Goal: Task Accomplishment & Management: Complete application form

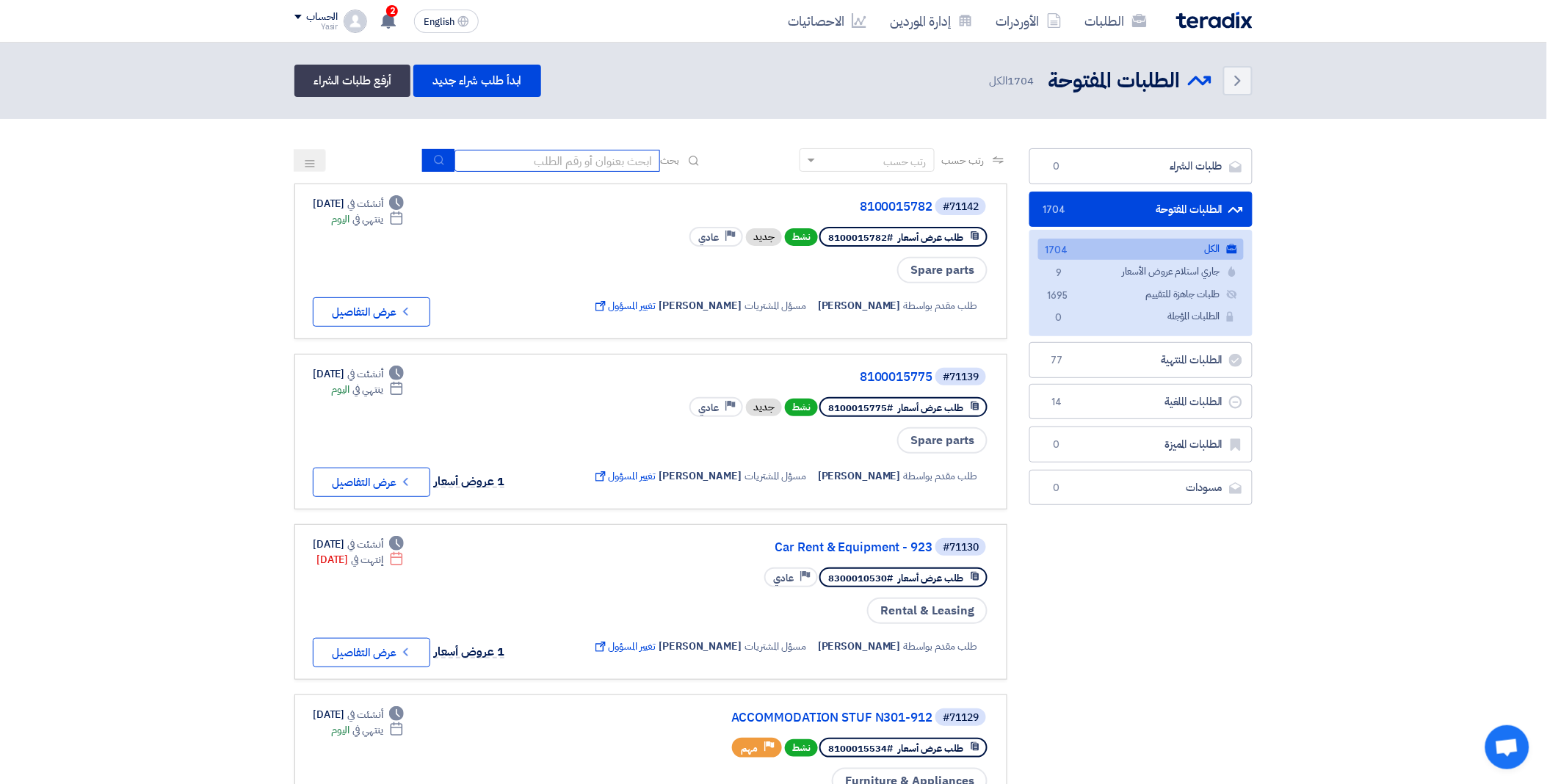
click at [564, 156] on input at bounding box center [556, 161] width 205 height 22
paste input "8100015775"
type input "8100015775"
click at [431, 151] on button "submit" at bounding box center [438, 160] width 33 height 23
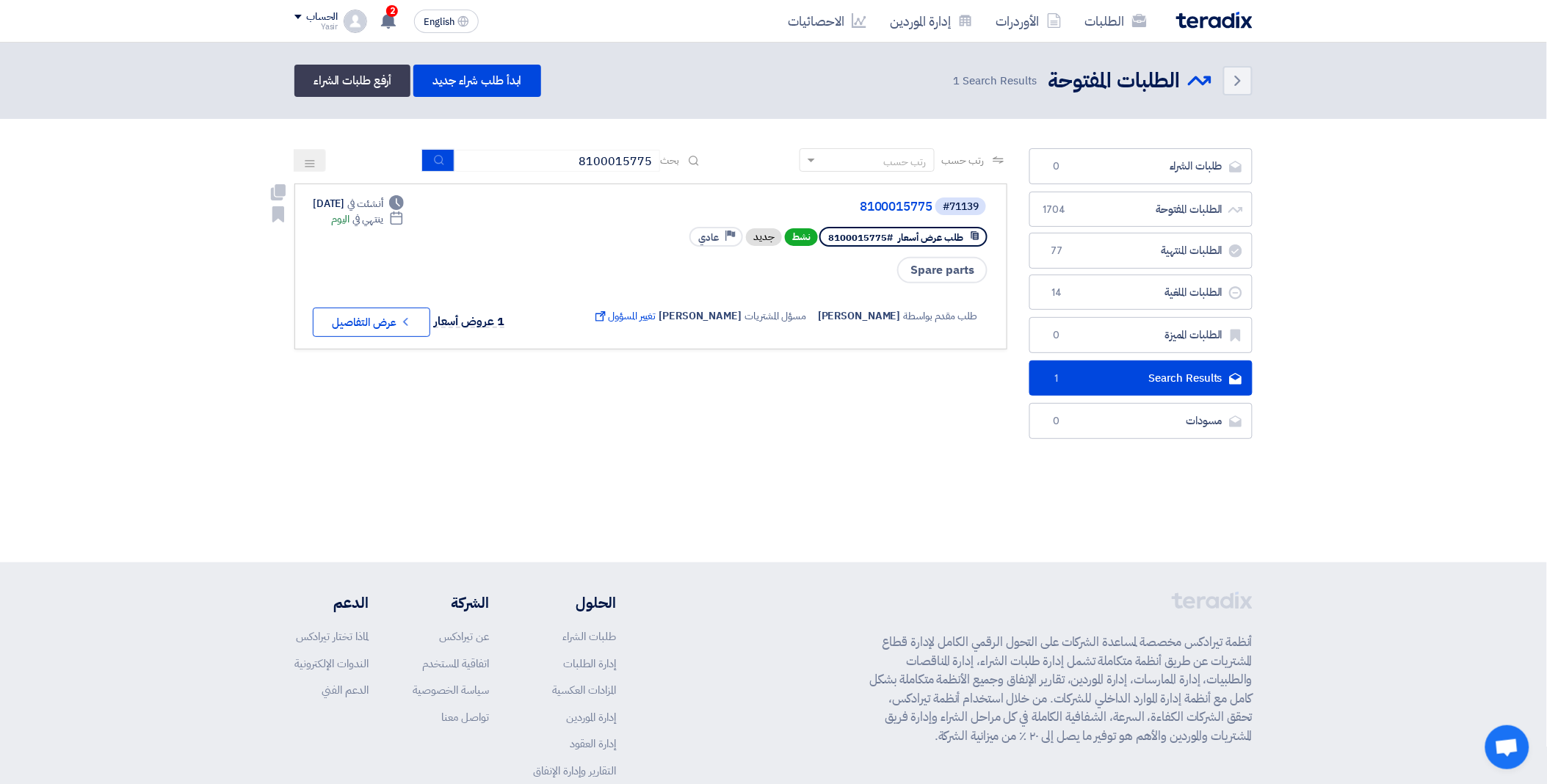
click at [380, 324] on button "Check details عرض التفاصيل" at bounding box center [371, 322] width 117 height 30
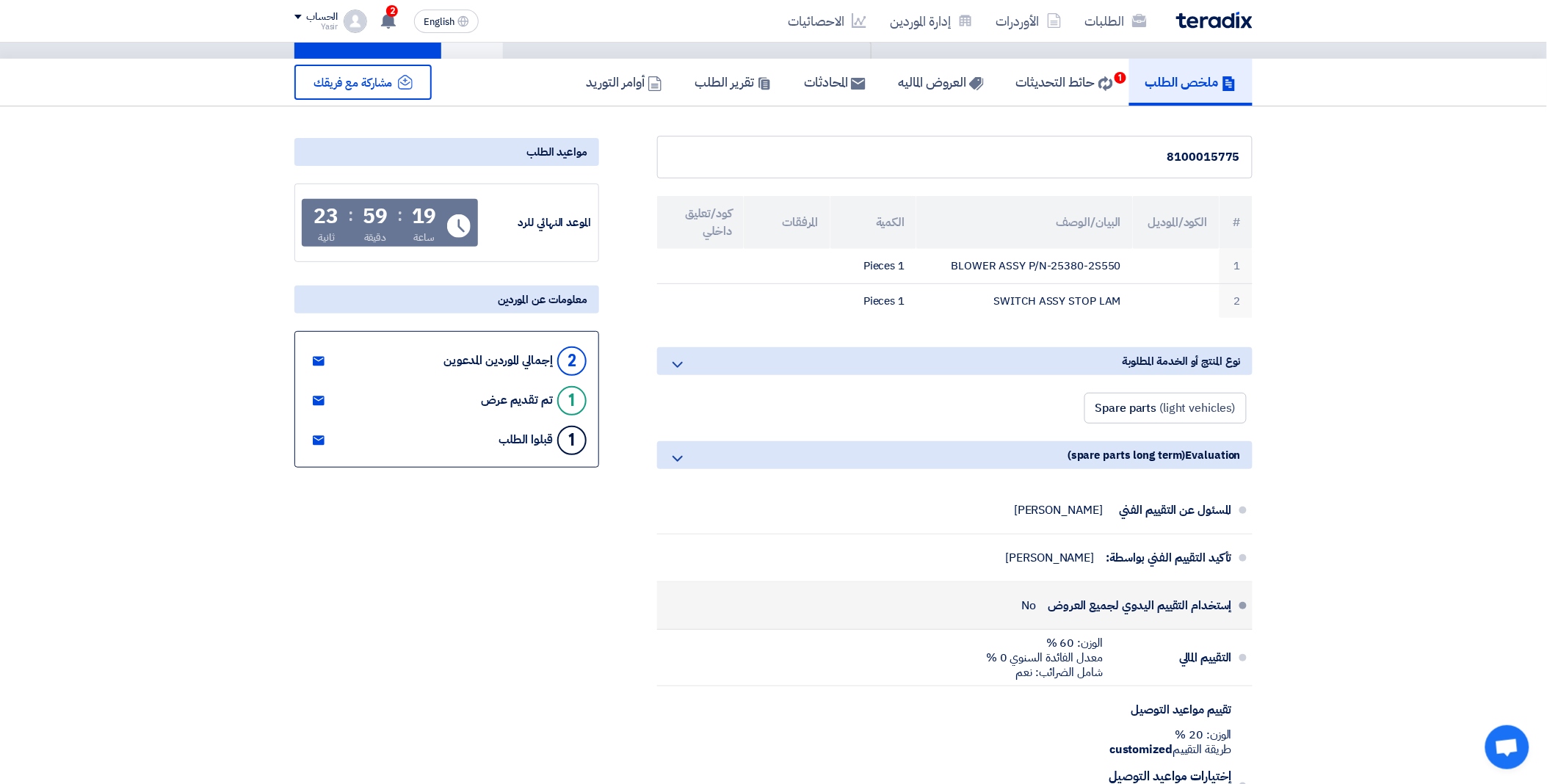
scroll to position [163, 0]
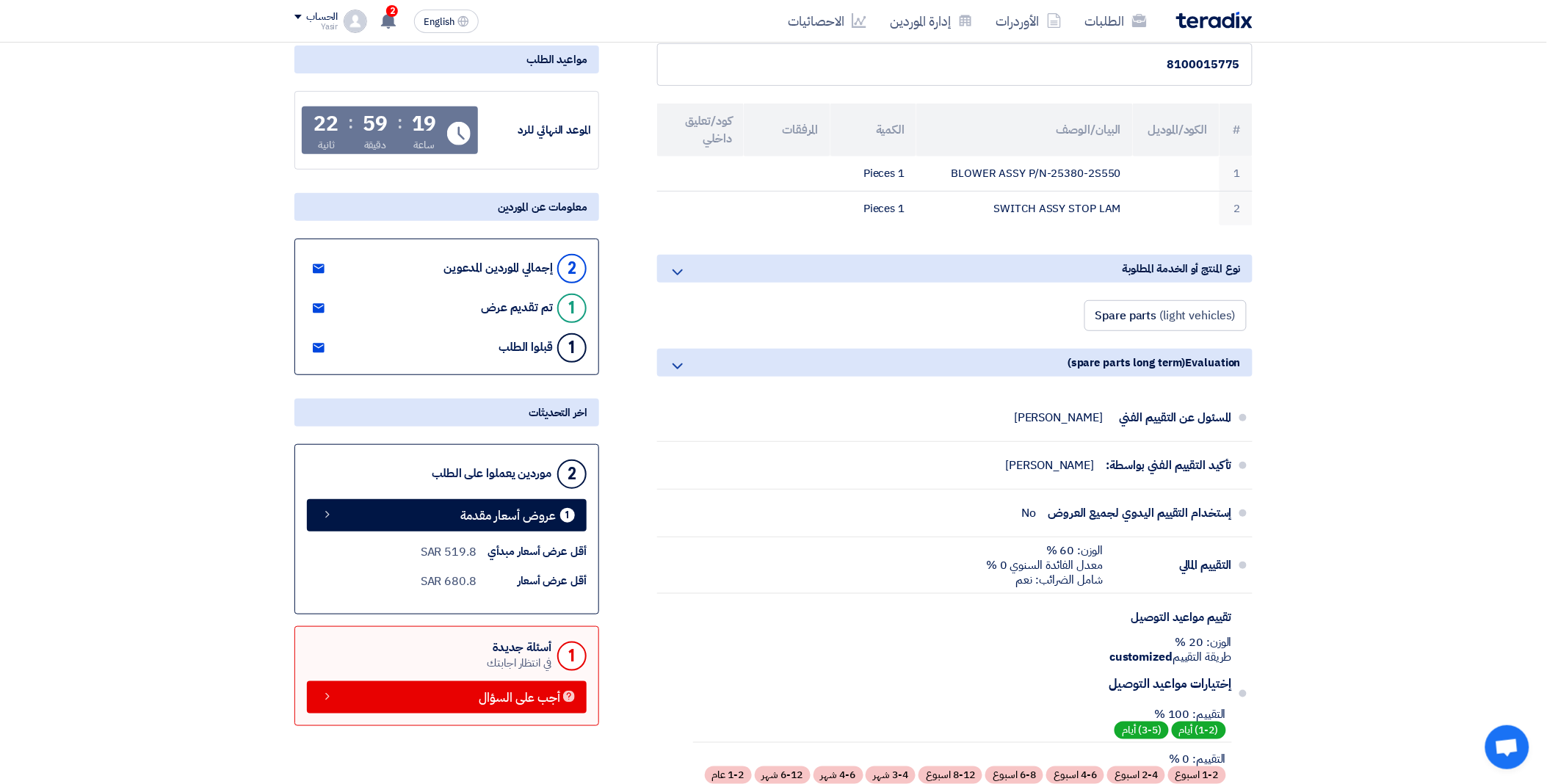
click at [483, 496] on div "2 موردين يعملوا على الطلب 1 عروض أسعار مقدمة أقل عرض أسعار مبدأي 519.8 SAR أقل …" at bounding box center [446, 529] width 304 height 170
click at [481, 510] on span "عروض أسعار مقدمة" at bounding box center [508, 515] width 95 height 11
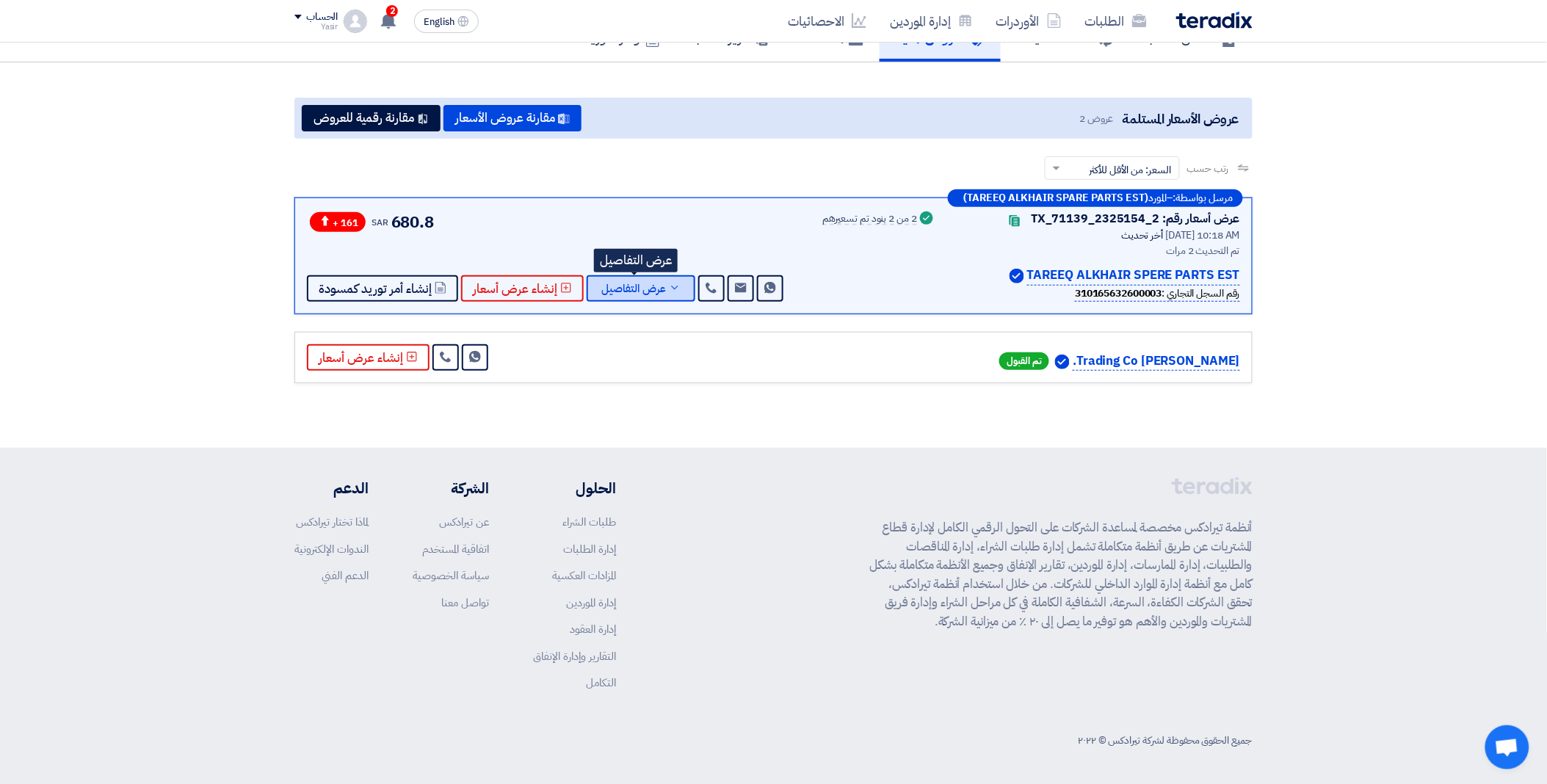
click at [618, 284] on span "عرض التفاصيل" at bounding box center [633, 288] width 64 height 11
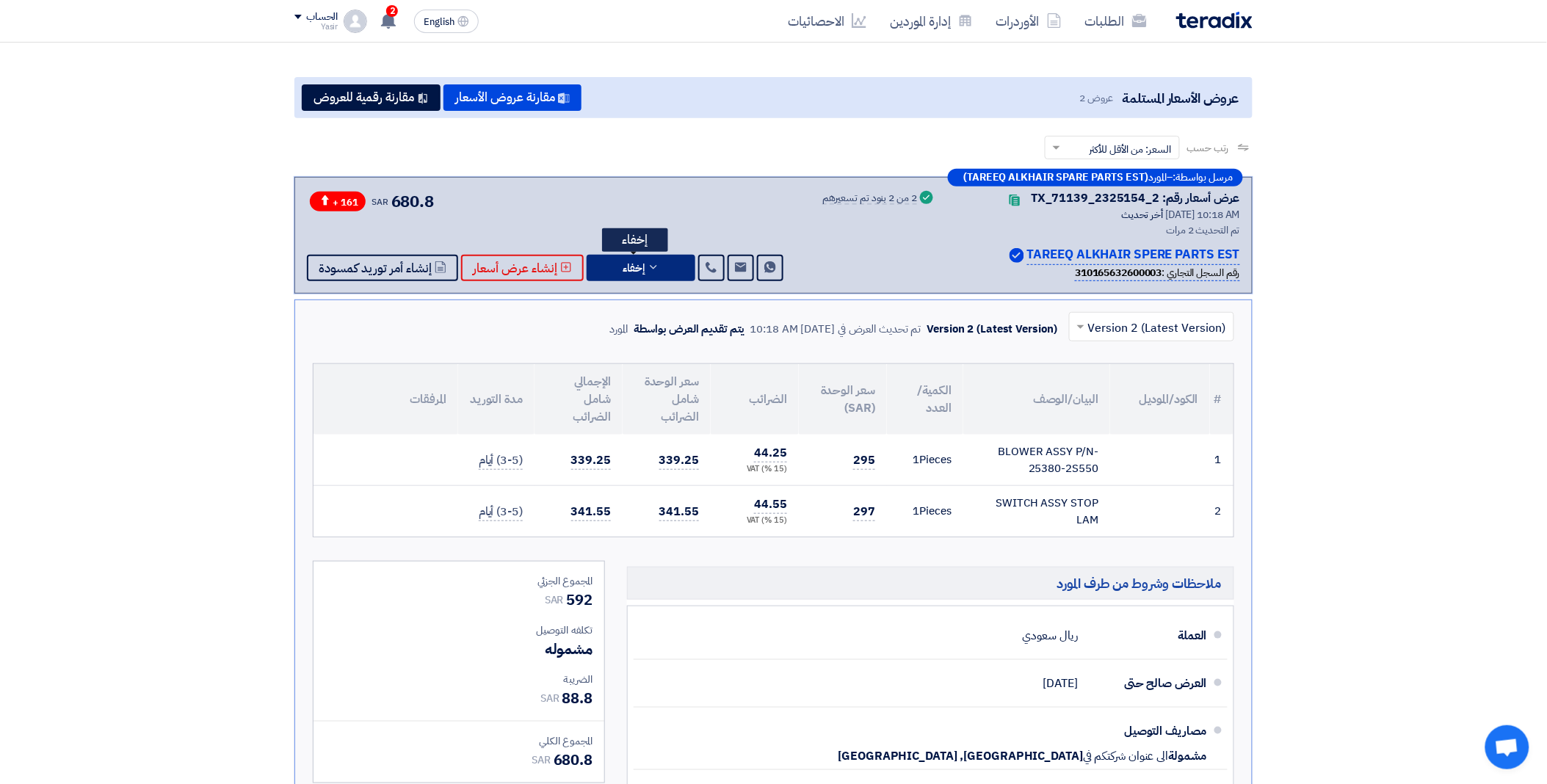
scroll to position [0, 0]
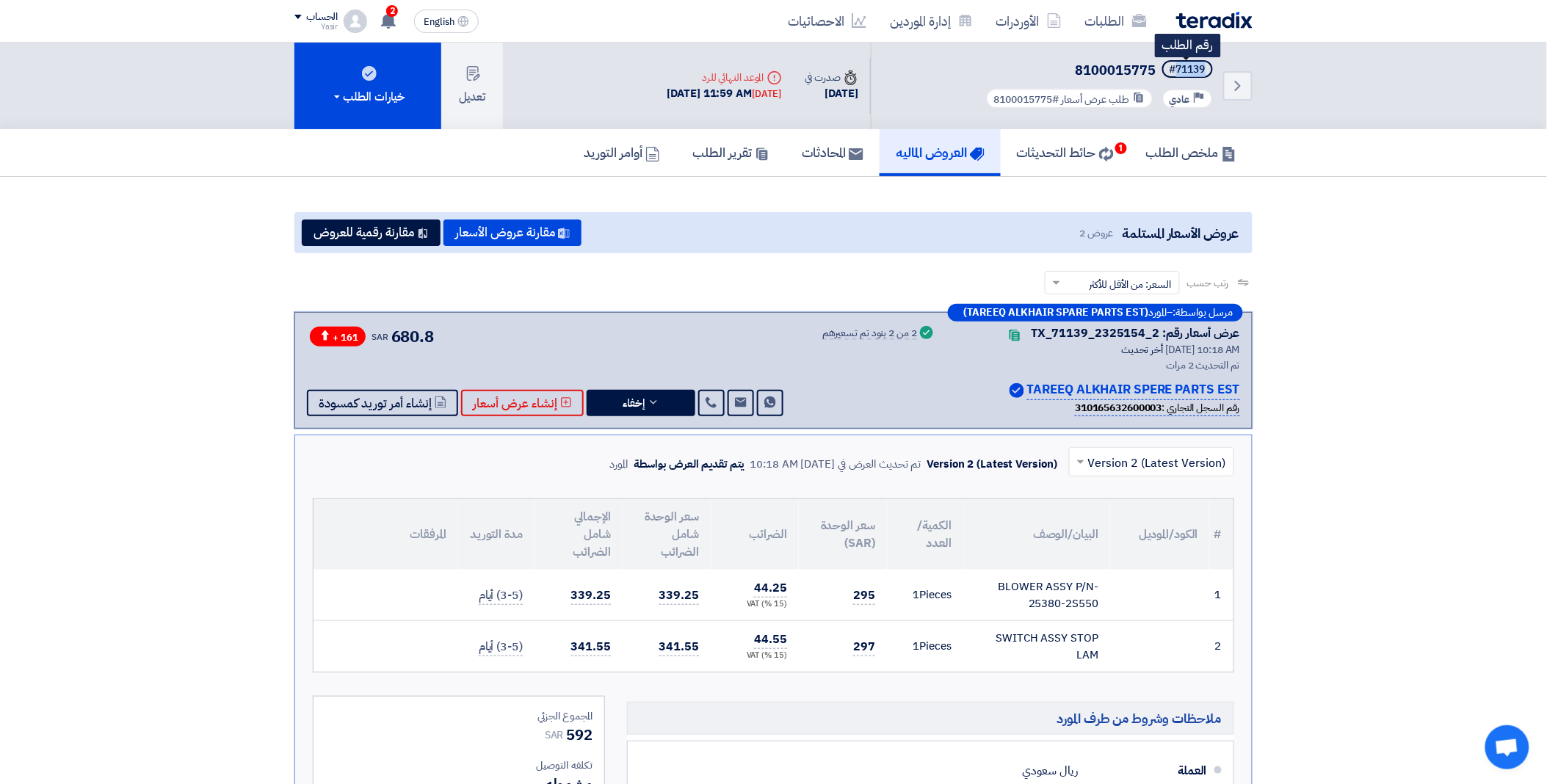
drag, startPoint x: 1175, startPoint y: 68, endPoint x: 1212, endPoint y: 68, distance: 37.0
click at [1212, 68] on span "#71139" at bounding box center [1187, 69] width 51 height 18
copy div "71139"
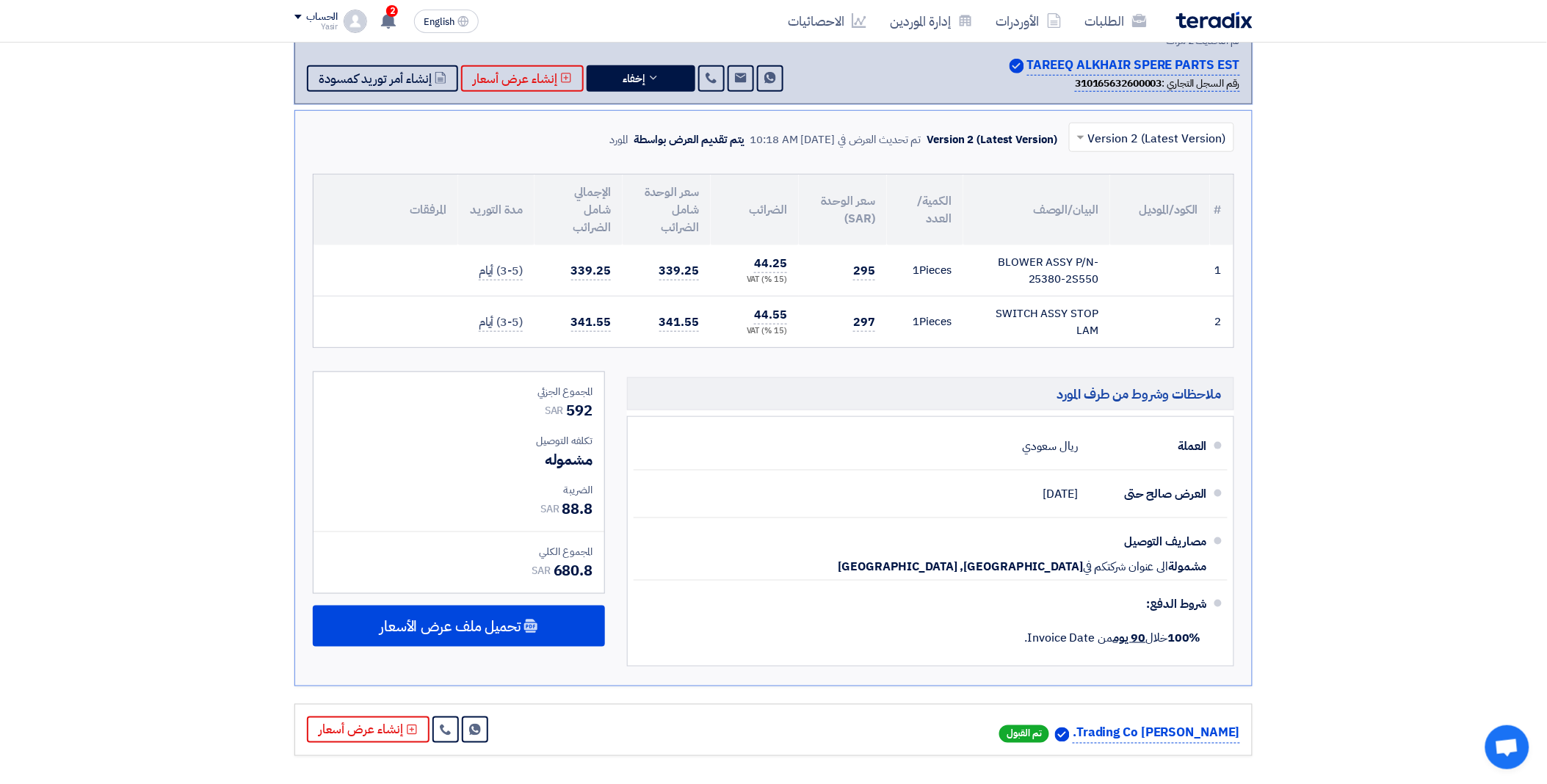
scroll to position [326, 0]
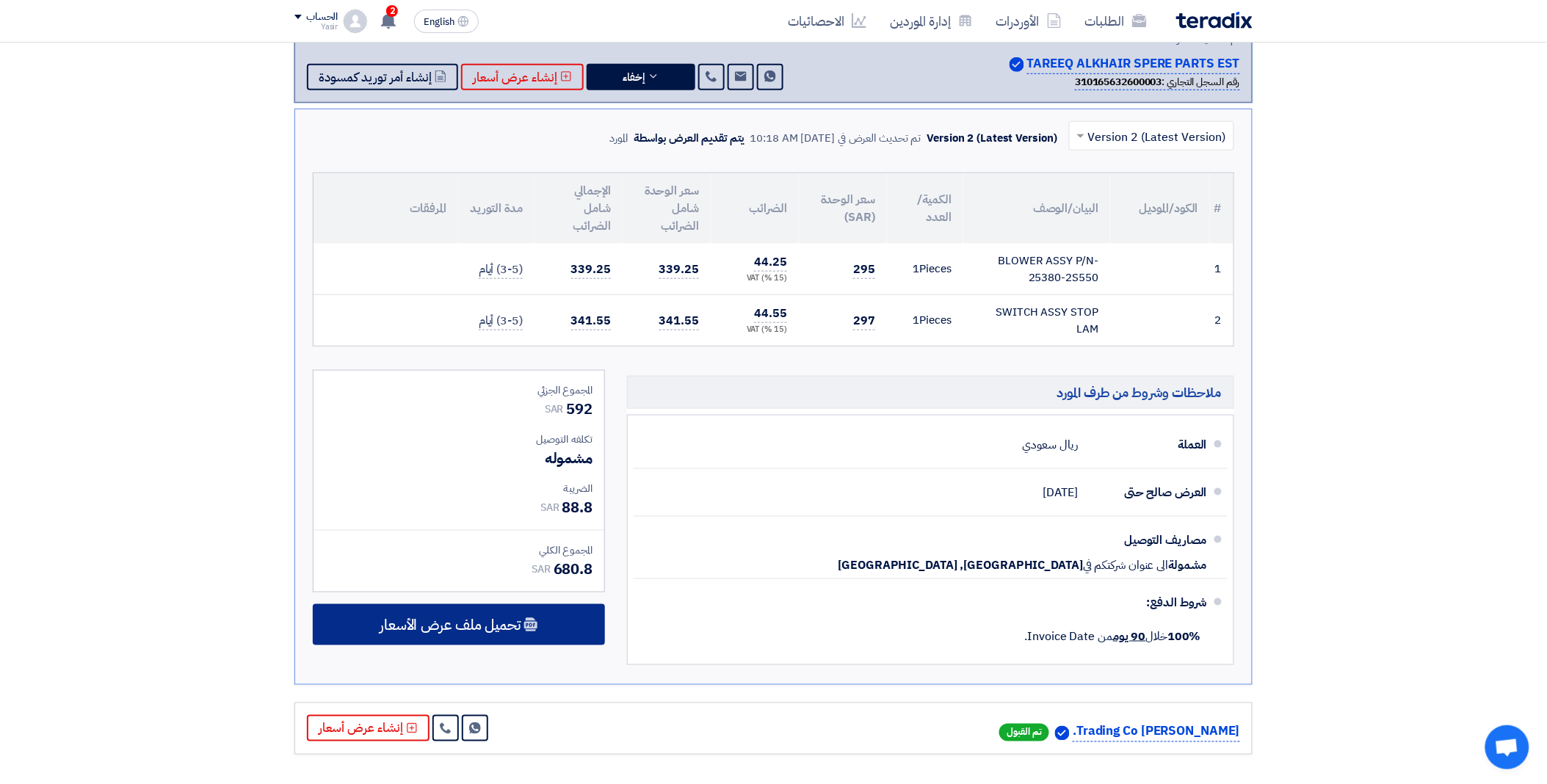
click at [477, 621] on span "تحميل ملف عرض الأسعار" at bounding box center [450, 623] width 141 height 13
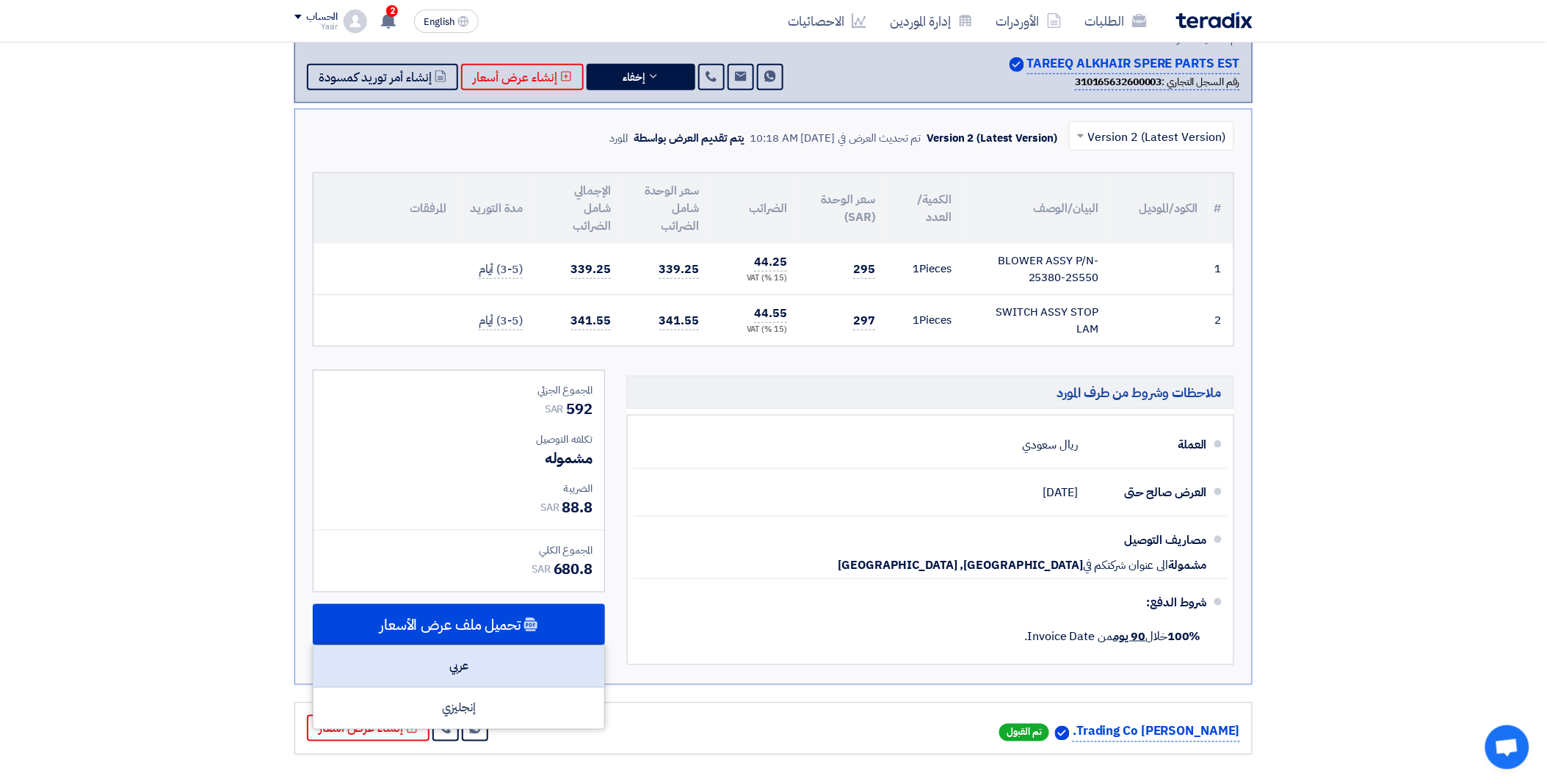
click at [482, 656] on div "عربي" at bounding box center [458, 667] width 291 height 42
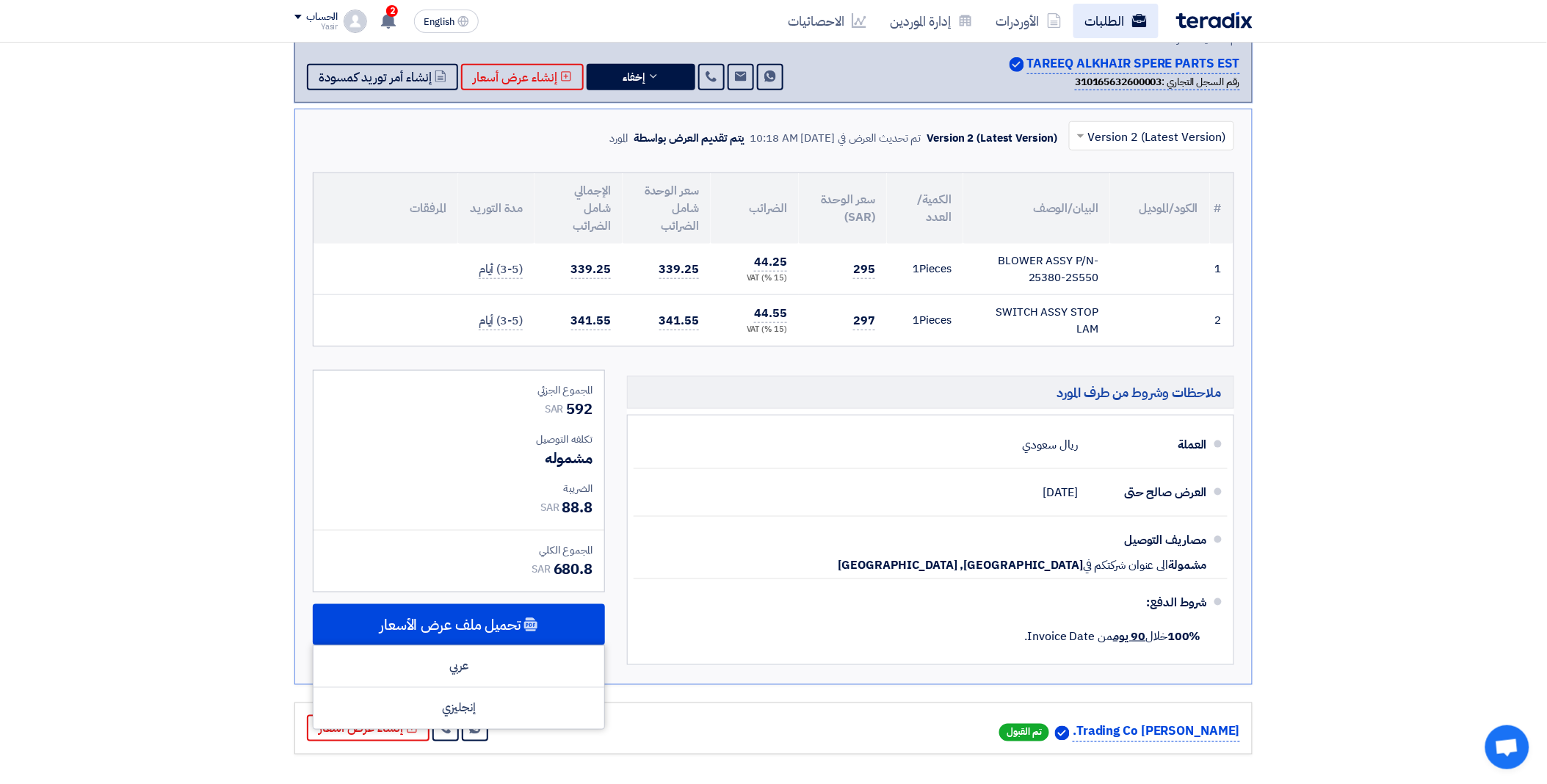
click at [1115, 19] on link "الطلبات" at bounding box center [1116, 21] width 85 height 35
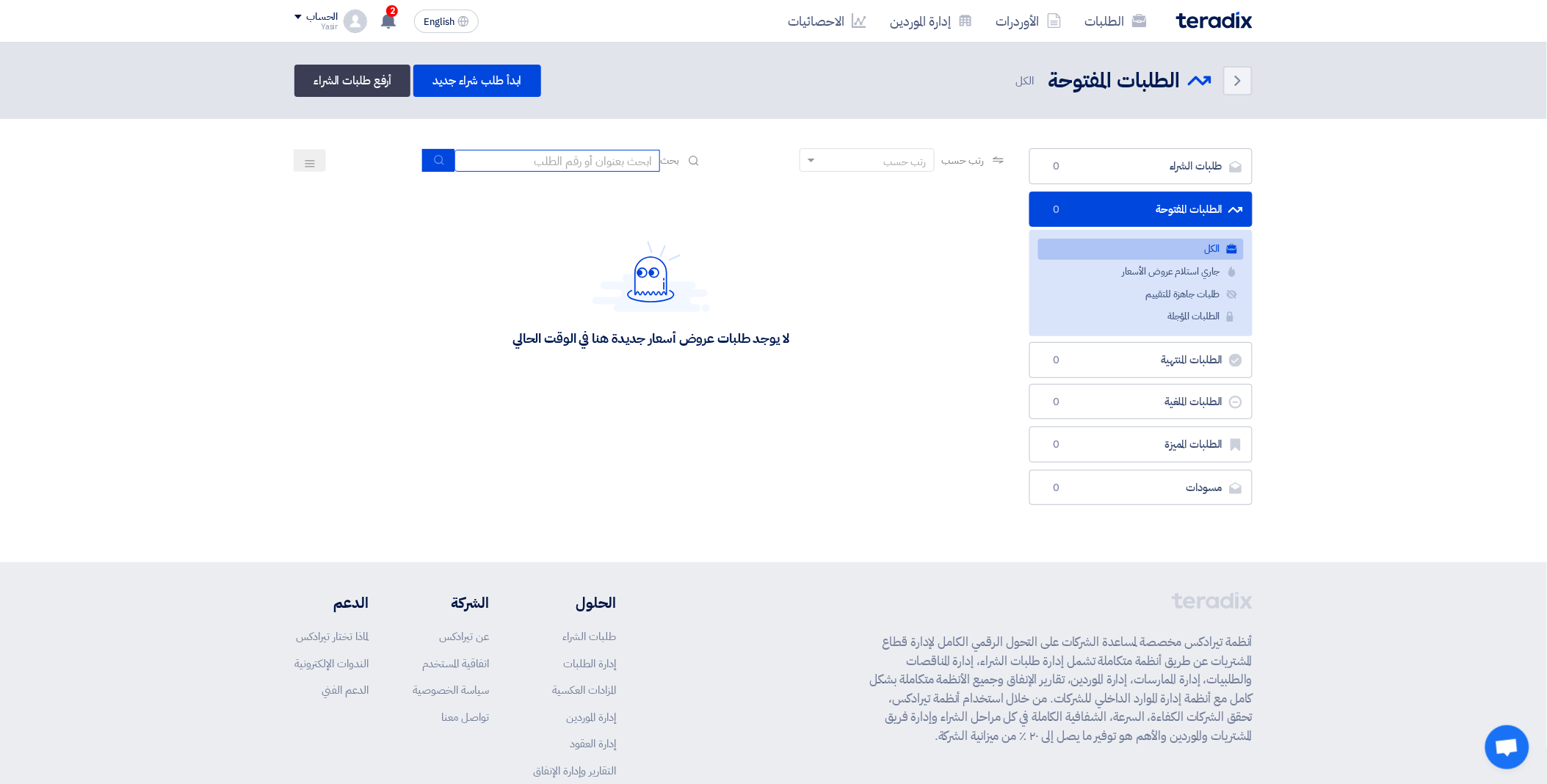
click at [567, 165] on input at bounding box center [556, 161] width 205 height 22
paste input "8100015689"
type input "8100015689"
click at [424, 157] on button "submit" at bounding box center [438, 160] width 33 height 23
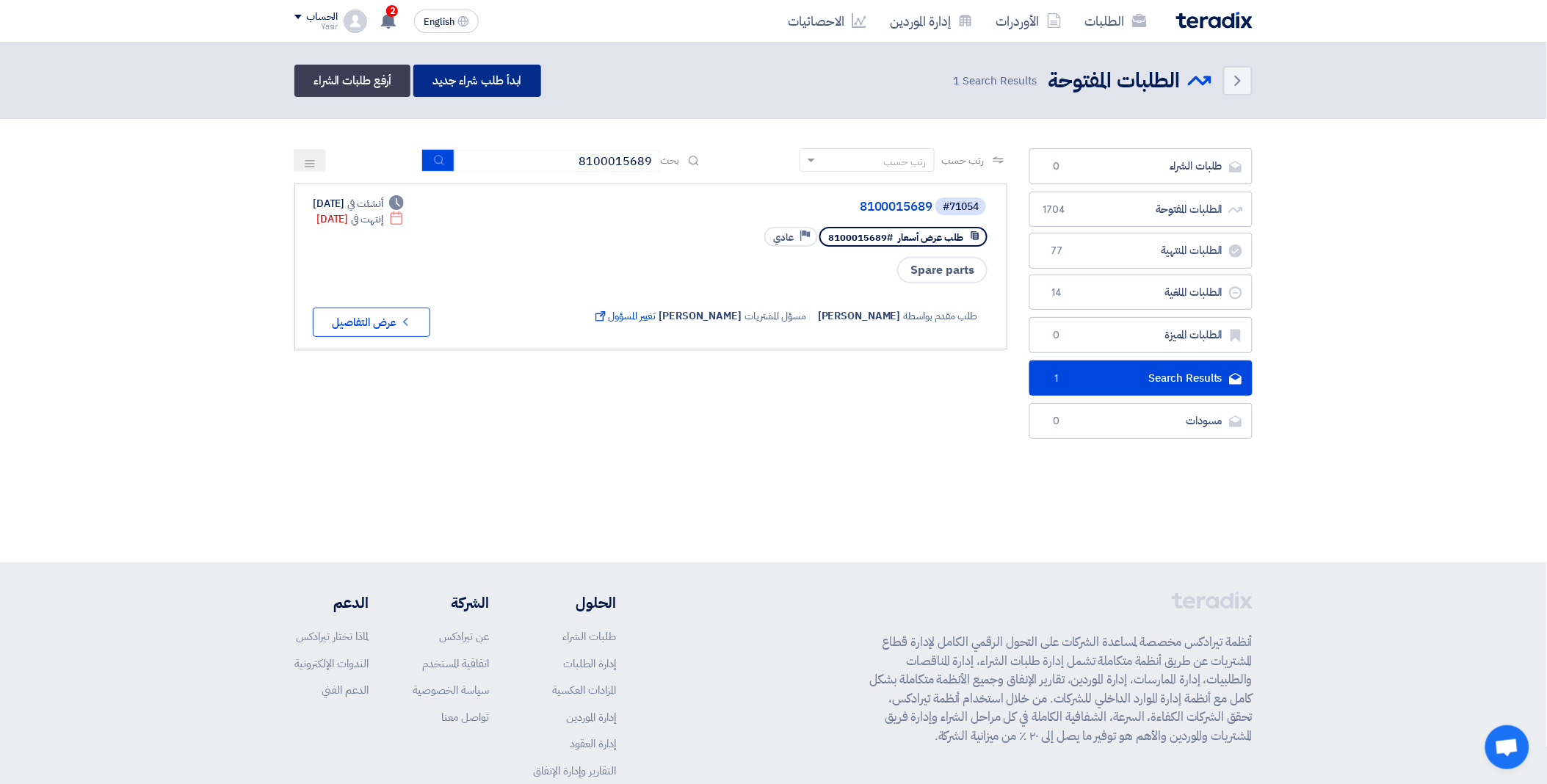
click at [488, 85] on link "ابدأ طلب شراء جديد" at bounding box center [477, 80] width 127 height 33
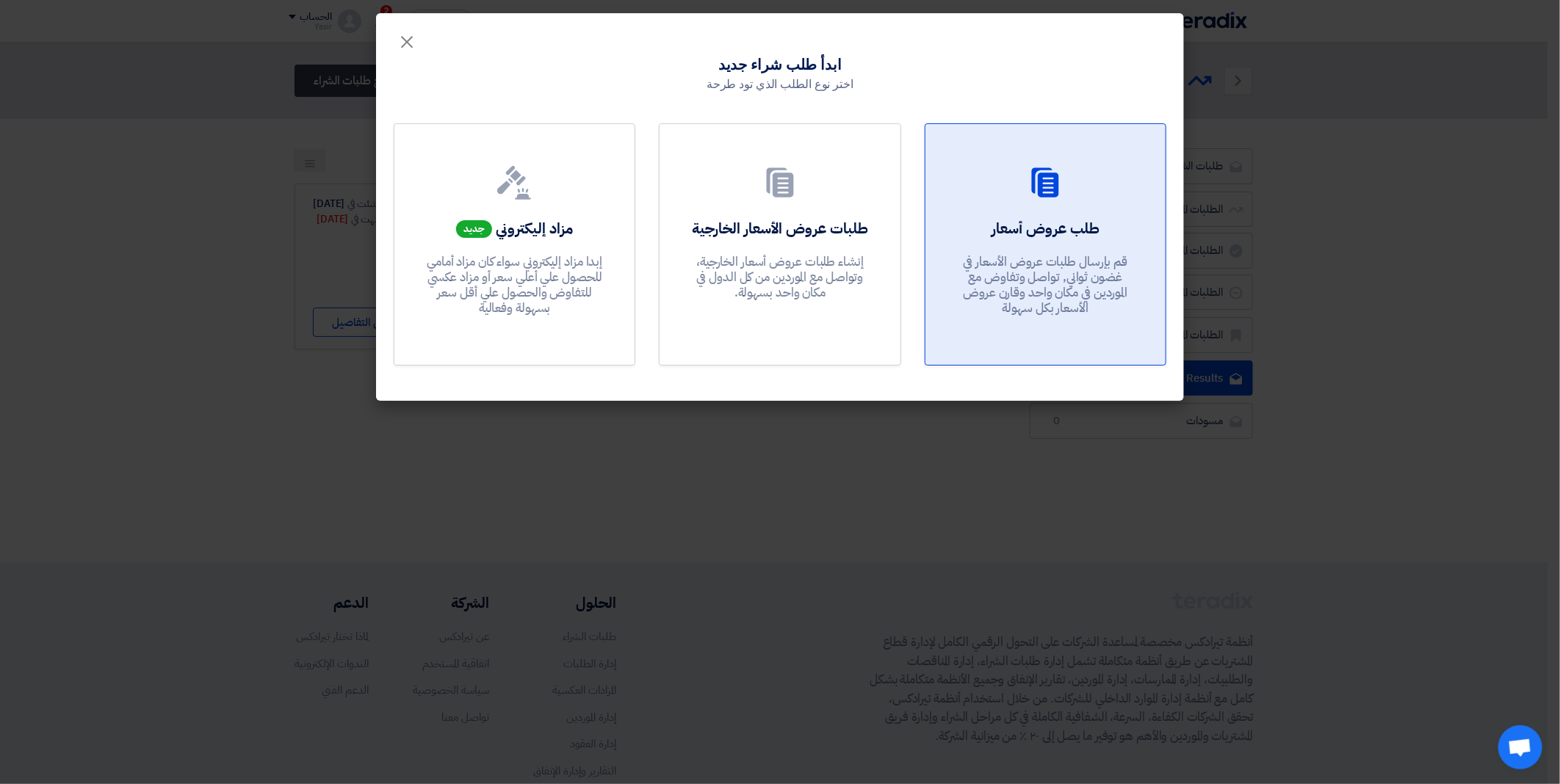
click at [1074, 239] on div "طلب عروض أسعار قم بإرسال طلبات عروض الأسعار في غضون ثواني, تواصل وتفاوض مع المو…" at bounding box center [1045, 271] width 205 height 106
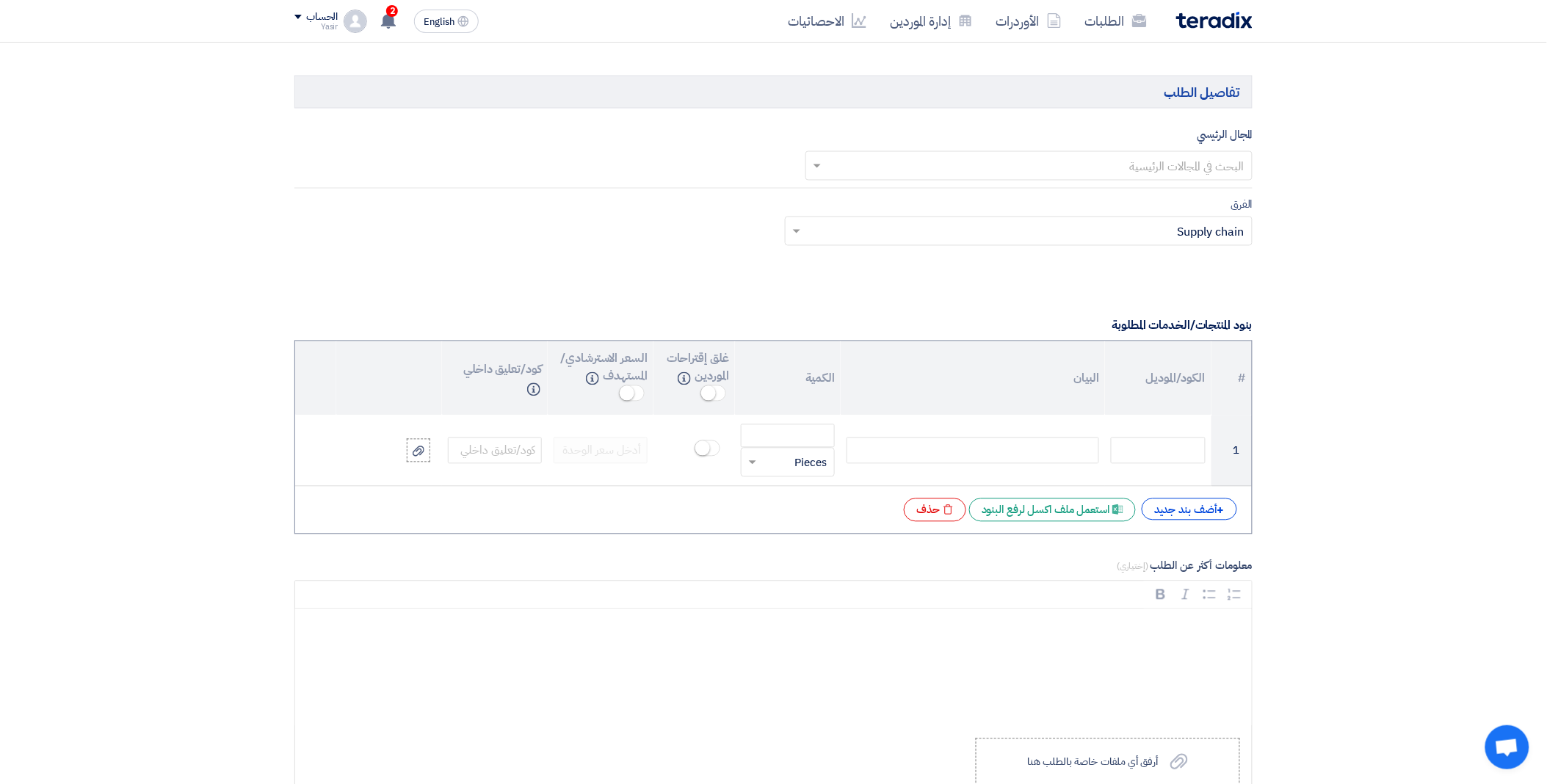
scroll to position [897, 0]
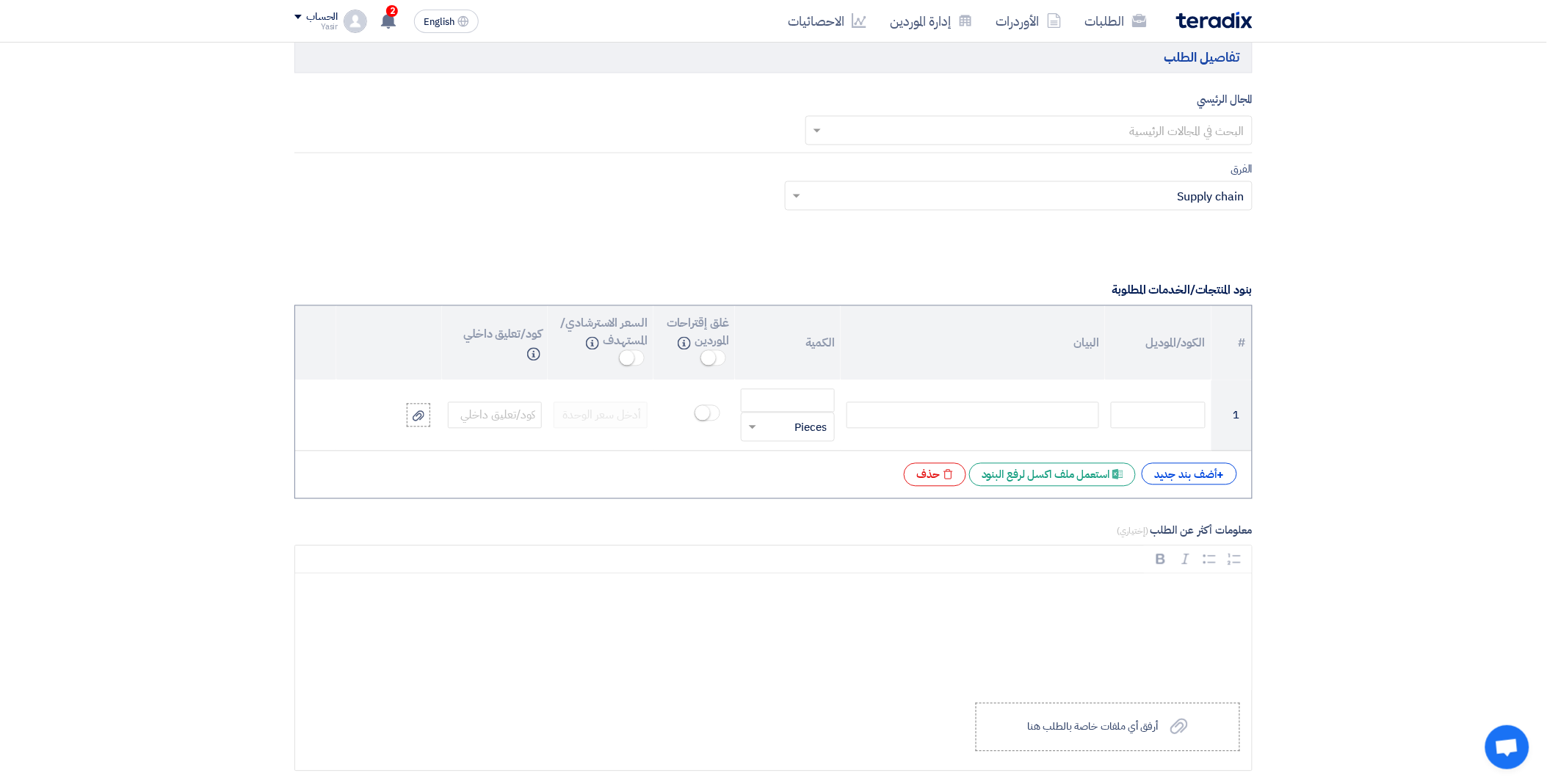
click at [1020, 491] on div "# الكود/الموديل البيان الكمية غلق إقتراحات الموردين Info السعر الاسترشادي/المست…" at bounding box center [774, 401] width 958 height 193
click at [1013, 479] on div "Excel file استعمل ملف اكسل لرفع البنود" at bounding box center [1052, 475] width 167 height 24
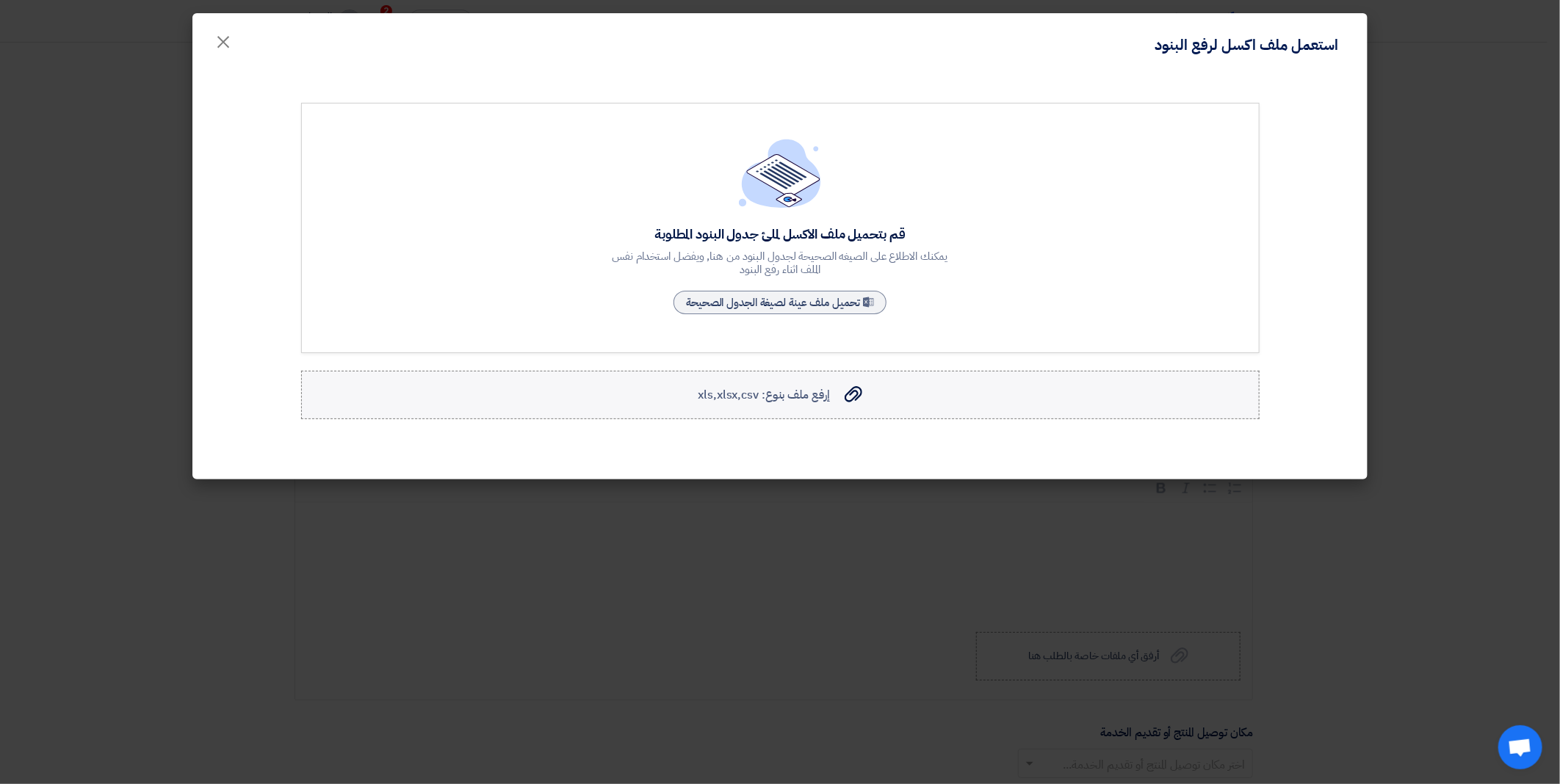
click at [782, 392] on span "إرفع ملف بنوع: xls,xlsx,csv" at bounding box center [763, 394] width 132 height 18
click at [0, 0] on input "إرفع ملف بنوع: xls,xlsx,csv إرفع ملف بنوع: xls,xlsx,csv" at bounding box center [0, 0] width 0 height 0
click at [777, 295] on link "Sample Sheet تحميل ملف عينة لصيغة الجدول الصحيحة" at bounding box center [780, 302] width 213 height 24
click at [781, 298] on link "Sample Sheet تحميل ملف عينة لصيغة الجدول الصحيحة" at bounding box center [780, 302] width 213 height 24
drag, startPoint x: 214, startPoint y: 37, endPoint x: 400, endPoint y: 332, distance: 348.7
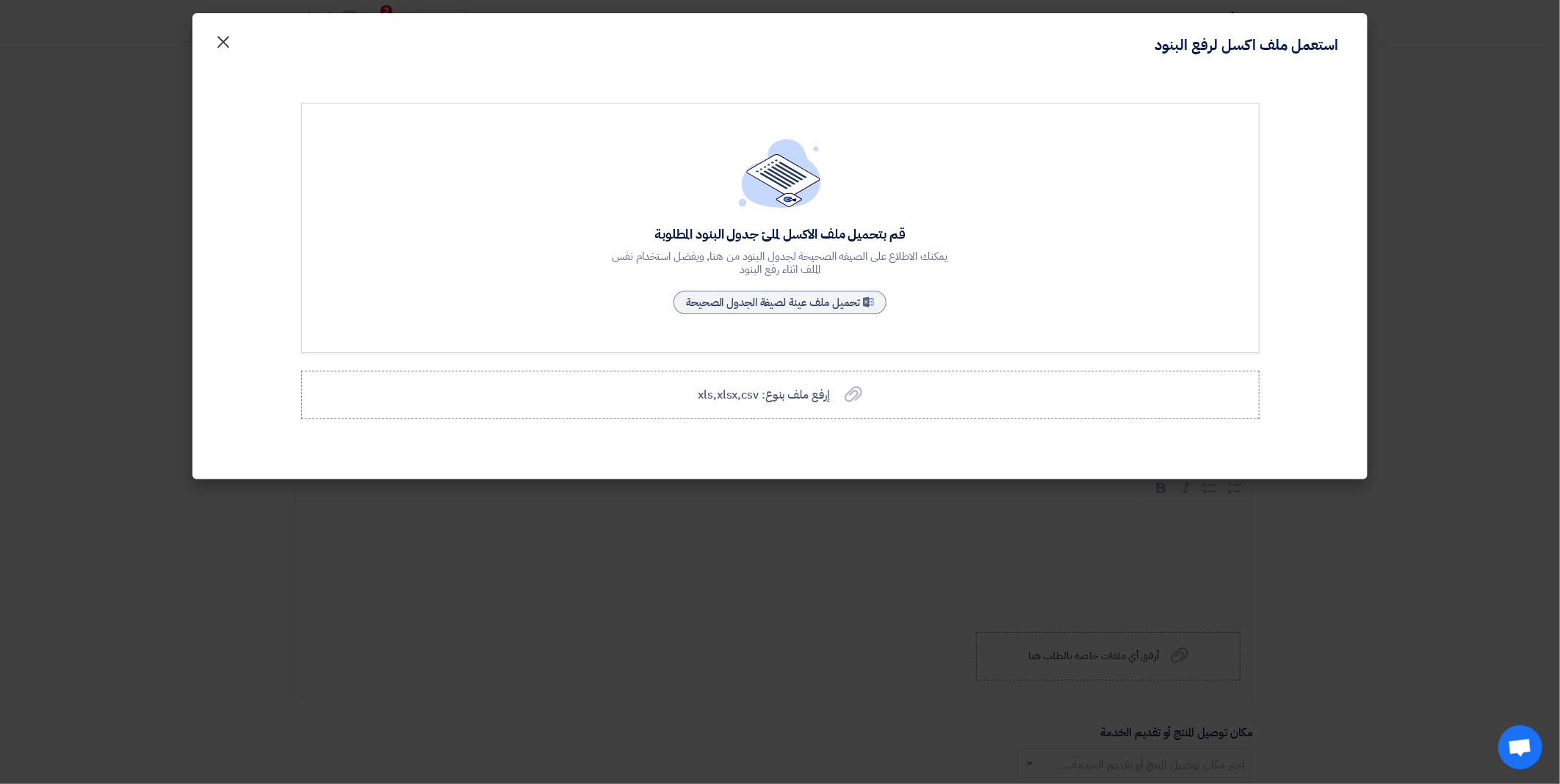
click at [215, 37] on span "×" at bounding box center [223, 41] width 18 height 44
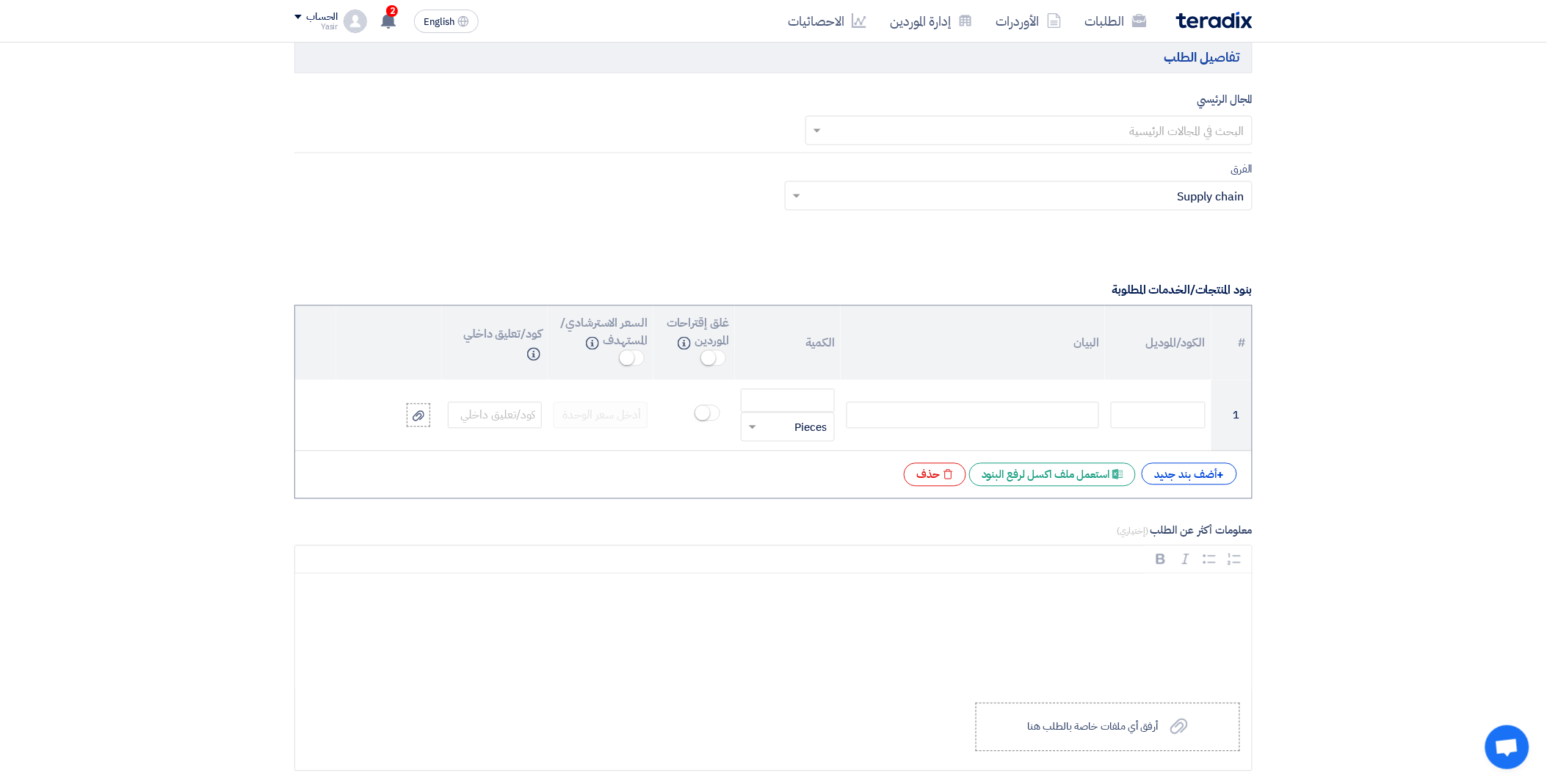
click at [450, 783] on html "الطلبات الأوردرات إدارة الموردين الاحصائيات English EN 2 1 hours ago" at bounding box center [774, 645] width 1547 height 3085
click at [388, 23] on use at bounding box center [388, 21] width 15 height 16
